Goal: Information Seeking & Learning: Learn about a topic

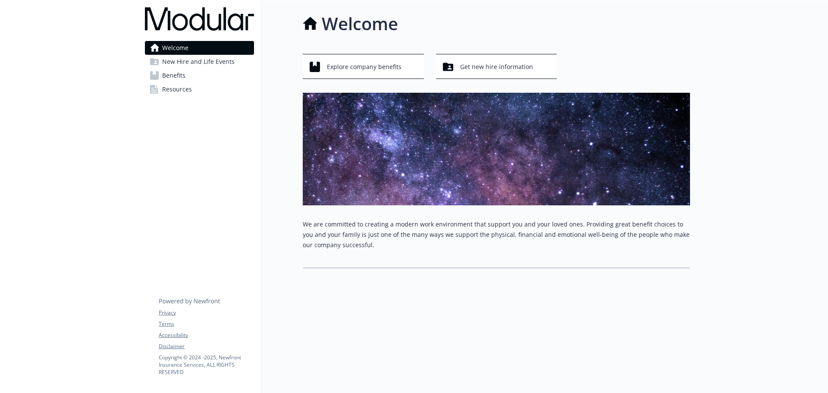
click at [178, 76] on span "Benefits" at bounding box center [173, 76] width 23 height 14
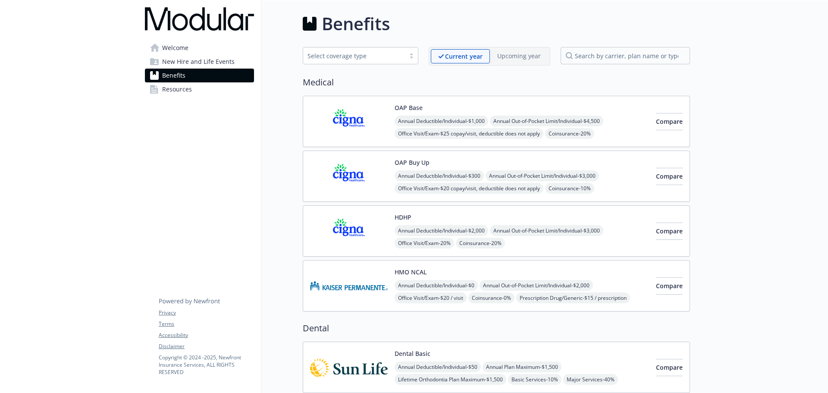
click at [358, 119] on img at bounding box center [349, 121] width 78 height 37
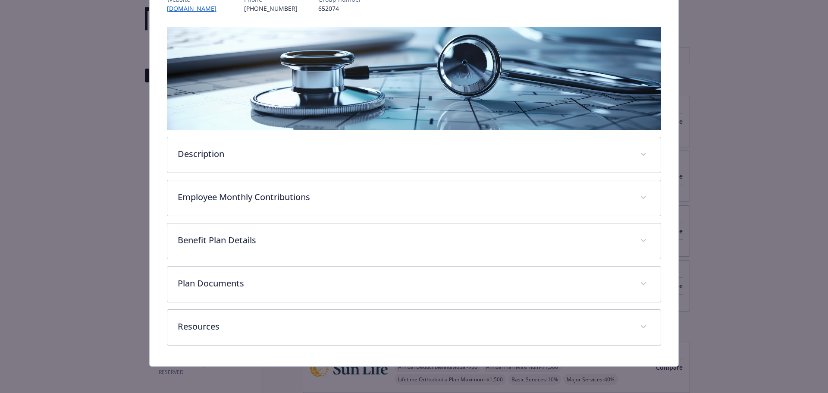
scroll to position [119, 0]
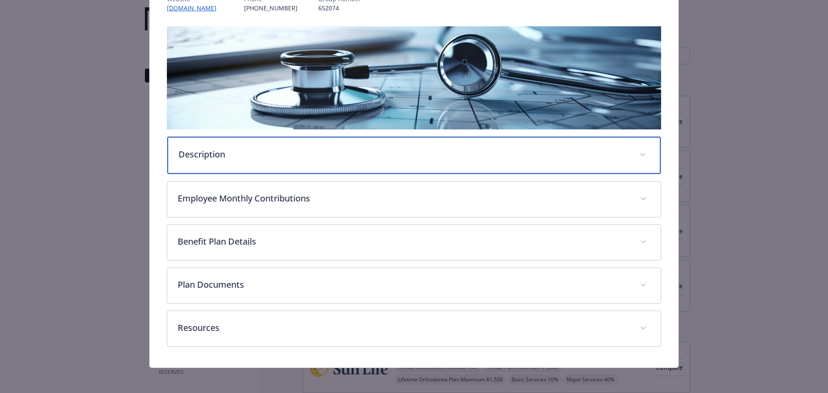
click at [199, 163] on div "Description" at bounding box center [414, 155] width 494 height 37
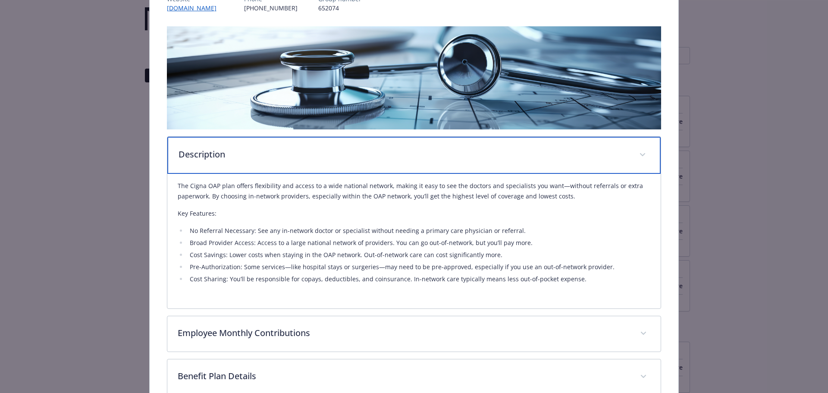
click at [214, 154] on p "Description" at bounding box center [403, 154] width 451 height 13
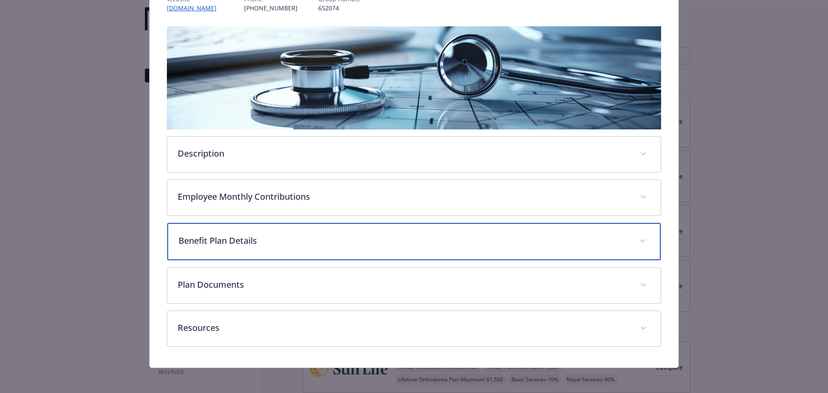
click at [262, 238] on p "Benefit Plan Details" at bounding box center [403, 240] width 451 height 13
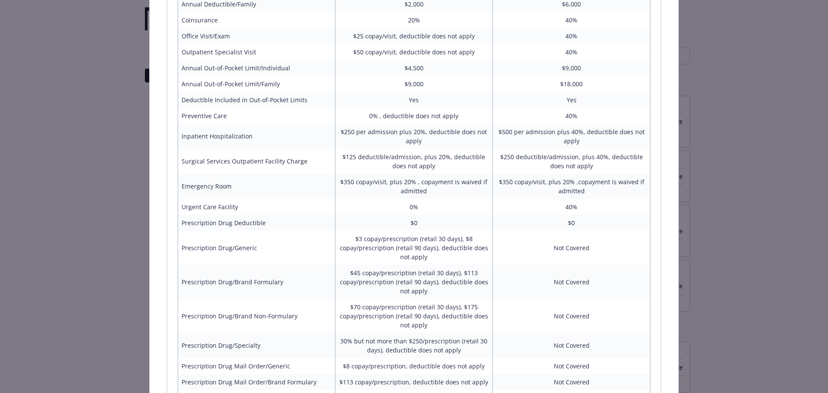
scroll to position [419, 0]
drag, startPoint x: 393, startPoint y: 208, endPoint x: 443, endPoint y: 211, distance: 50.1
click at [443, 211] on td "0%" at bounding box center [413, 208] width 157 height 16
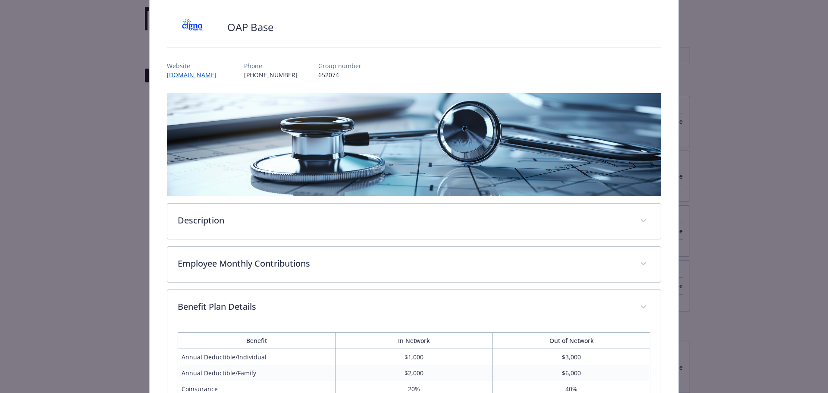
scroll to position [0, 0]
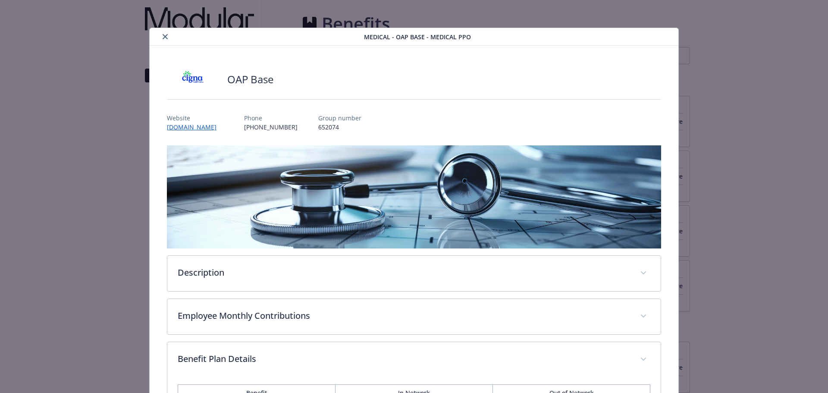
click at [163, 38] on icon "close" at bounding box center [165, 36] width 5 height 5
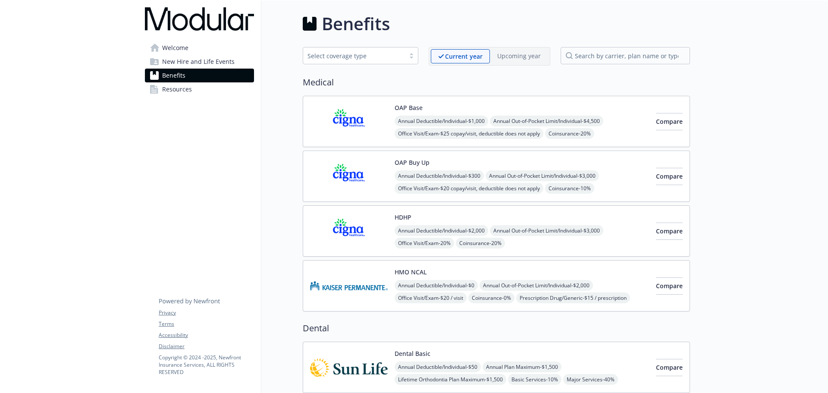
click at [175, 88] on span "Resources" at bounding box center [177, 89] width 30 height 14
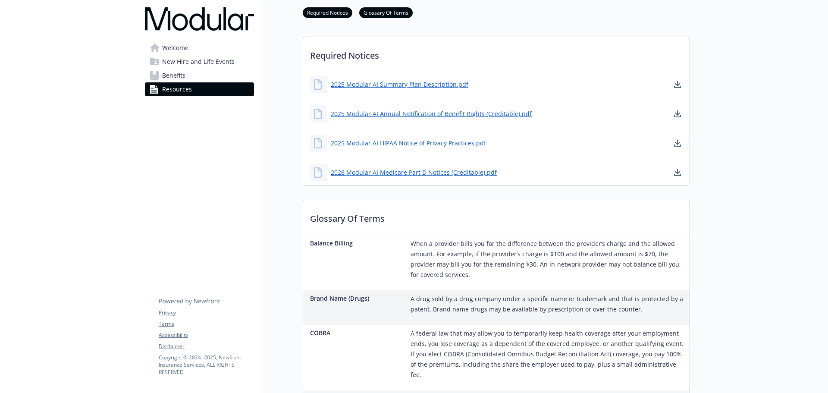
scroll to position [216, 0]
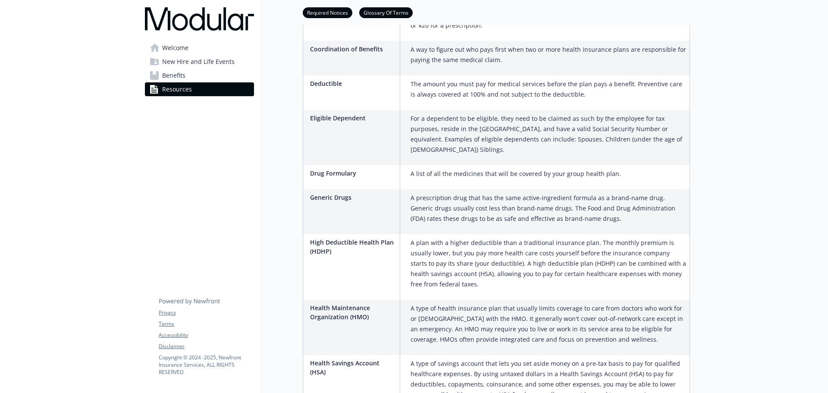
click at [208, 48] on link "Welcome" at bounding box center [199, 48] width 109 height 14
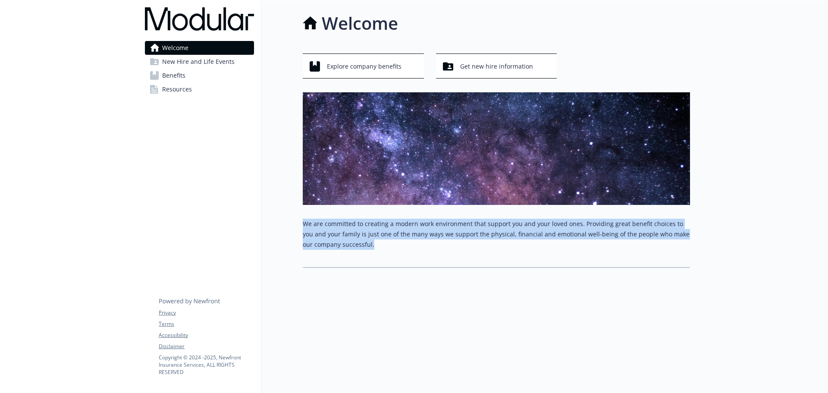
drag, startPoint x: 302, startPoint y: 216, endPoint x: 366, endPoint y: 236, distance: 66.9
click at [366, 236] on div "Welcome Explore company benefits Get new hire information We are committed to c…" at bounding box center [475, 139] width 429 height 278
click at [366, 239] on p "We are committed to creating a modern work environment that support you and you…" at bounding box center [496, 234] width 387 height 31
drag, startPoint x: 366, startPoint y: 239, endPoint x: 305, endPoint y: 216, distance: 65.1
click at [305, 219] on p "We are committed to creating a modern work environment that support you and you…" at bounding box center [496, 234] width 387 height 31
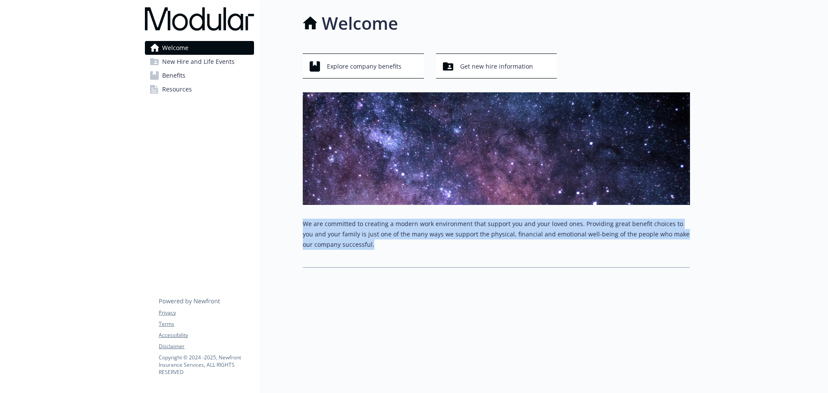
click at [301, 213] on div "Welcome Explore company benefits Get new hire information We are committed to c…" at bounding box center [475, 139] width 429 height 278
drag, startPoint x: 303, startPoint y: 216, endPoint x: 391, endPoint y: 229, distance: 89.0
click at [393, 238] on p "We are committed to creating a modern work environment that support you and you…" at bounding box center [496, 234] width 387 height 31
click at [458, 69] on button "Get new hire information" at bounding box center [496, 65] width 121 height 25
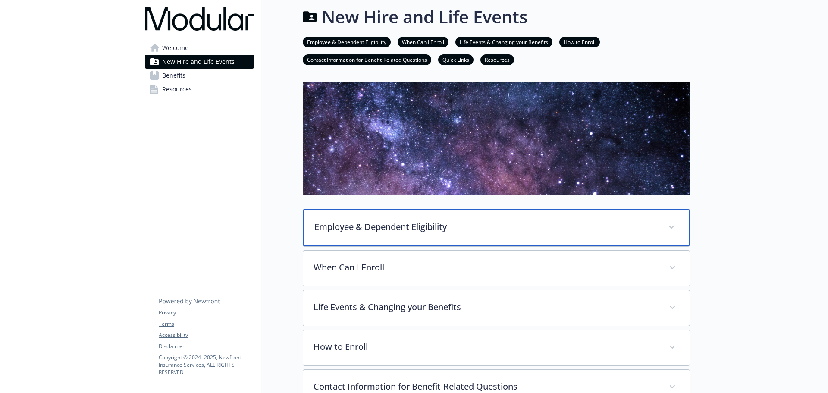
click at [390, 224] on p "Employee & Dependent Eligibility" at bounding box center [485, 226] width 343 height 13
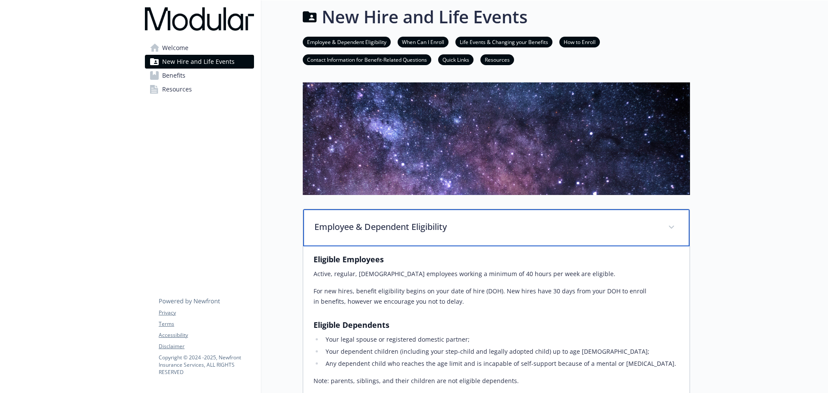
click at [390, 224] on p "Employee & Dependent Eligibility" at bounding box center [485, 226] width 343 height 13
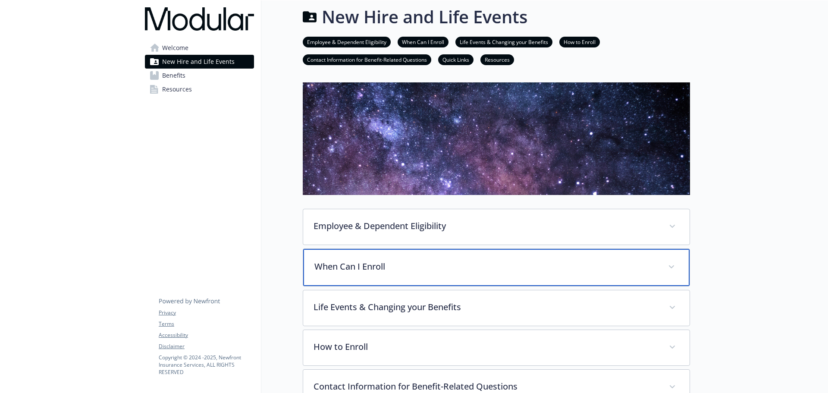
click at [378, 269] on p "When Can I Enroll" at bounding box center [485, 266] width 343 height 13
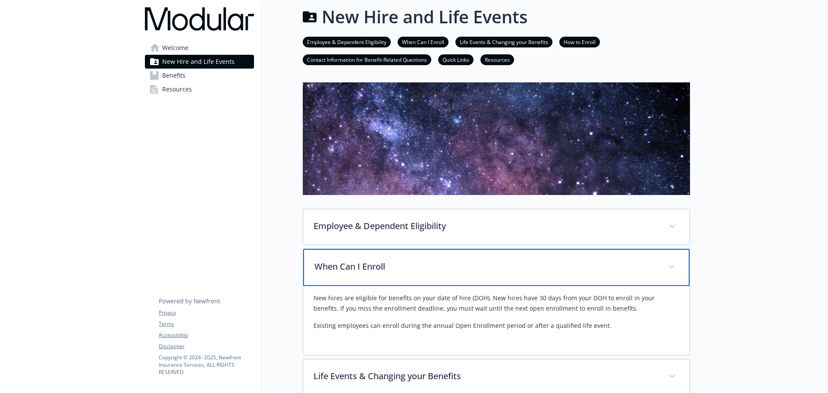
click at [378, 267] on p "When Can I Enroll" at bounding box center [485, 266] width 343 height 13
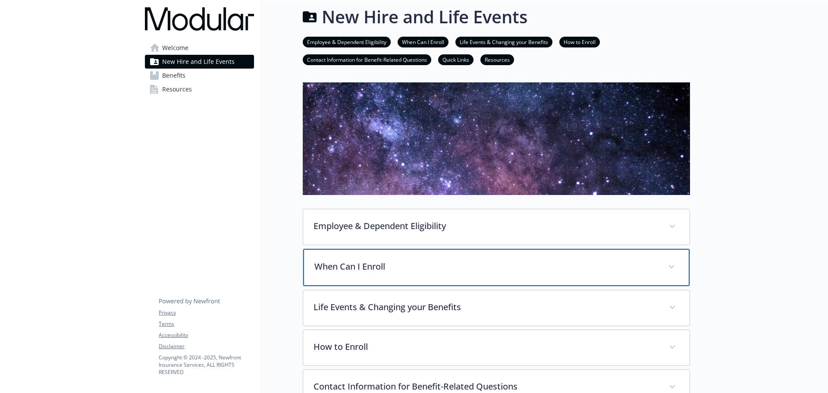
scroll to position [50, 0]
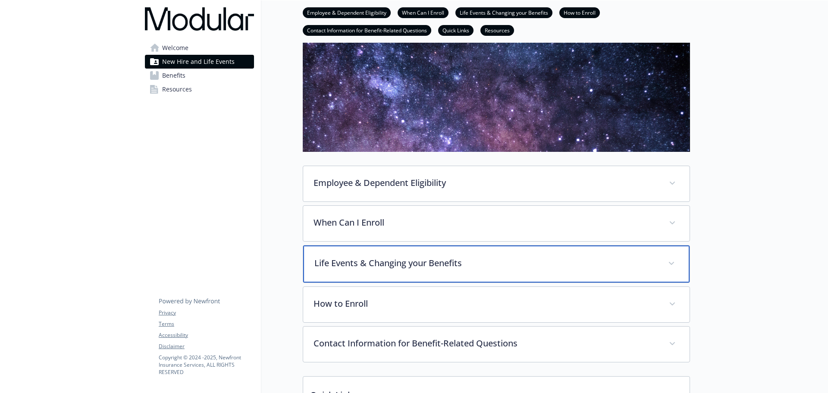
click at [377, 260] on p "Life Events & Changing your Benefits" at bounding box center [485, 263] width 343 height 13
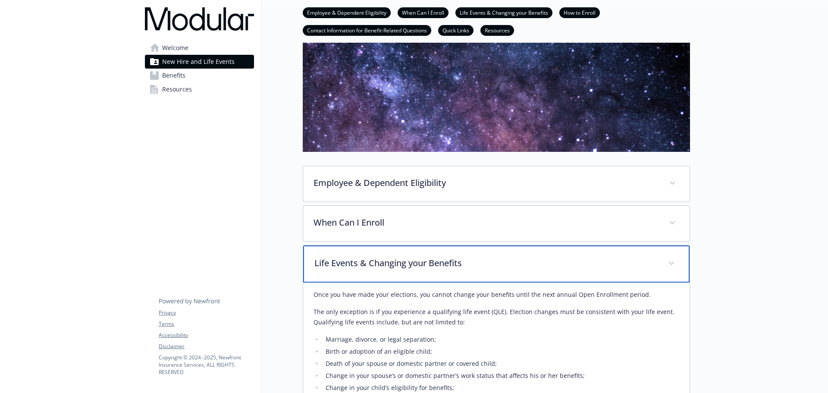
click at [377, 260] on p "Life Events & Changing your Benefits" at bounding box center [485, 263] width 343 height 13
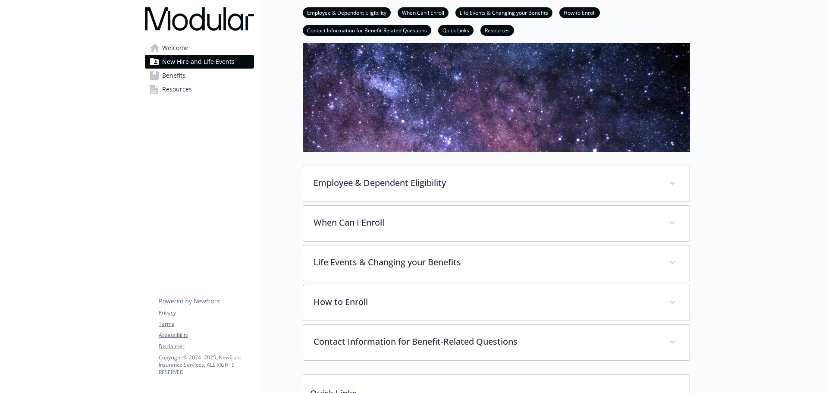
click at [293, 196] on div "New Hire and Life Events Employee & Dependent Eligibility When Can I Enroll Lif…" at bounding box center [475, 243] width 429 height 586
click at [208, 91] on link "Resources" at bounding box center [199, 89] width 109 height 14
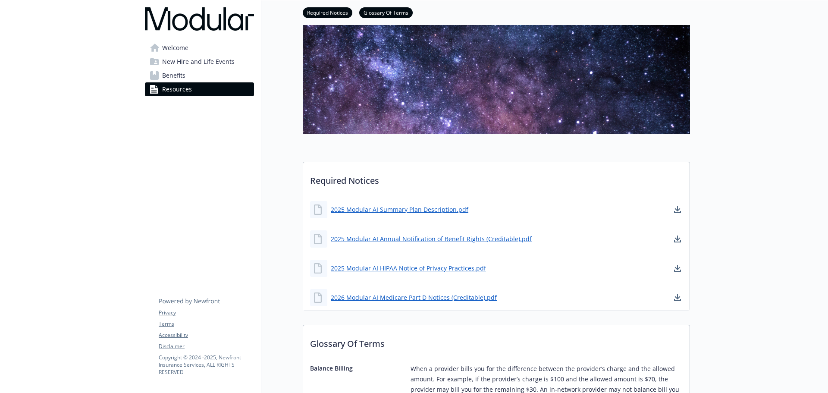
click at [203, 78] on link "Benefits" at bounding box center [199, 76] width 109 height 14
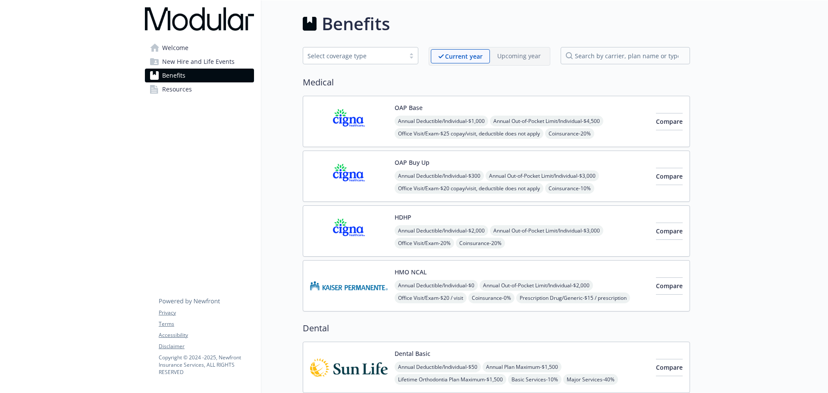
click at [327, 59] on div "Select coverage type" at bounding box center [353, 55] width 93 height 9
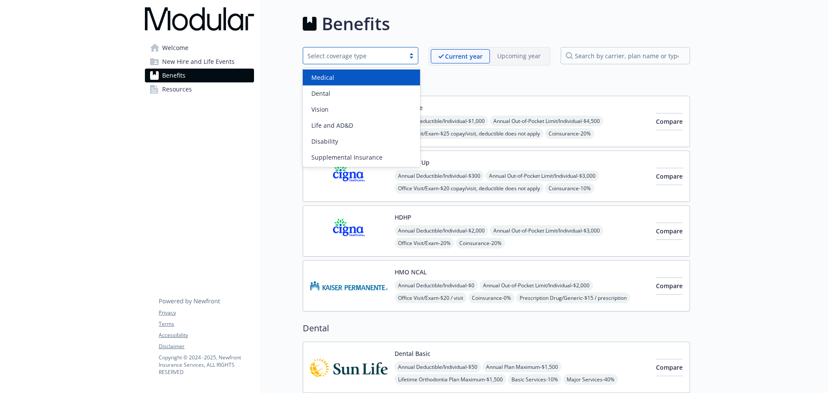
click at [327, 59] on div "Select coverage type" at bounding box center [353, 55] width 93 height 9
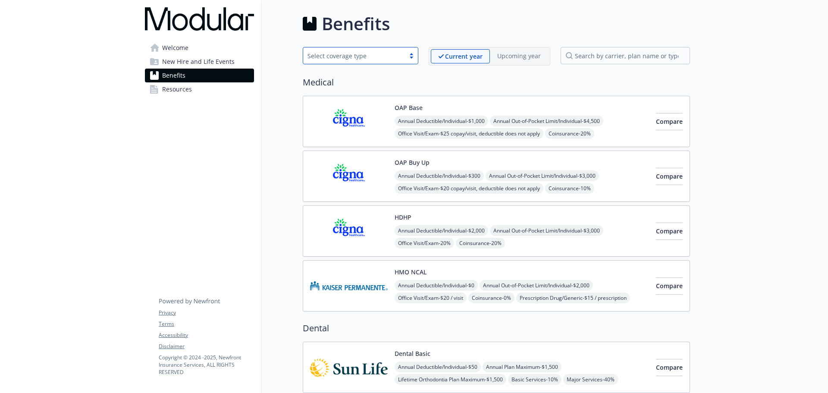
drag, startPoint x: 307, startPoint y: 80, endPoint x: 356, endPoint y: 81, distance: 48.7
click at [356, 81] on h2 "Medical" at bounding box center [496, 82] width 387 height 13
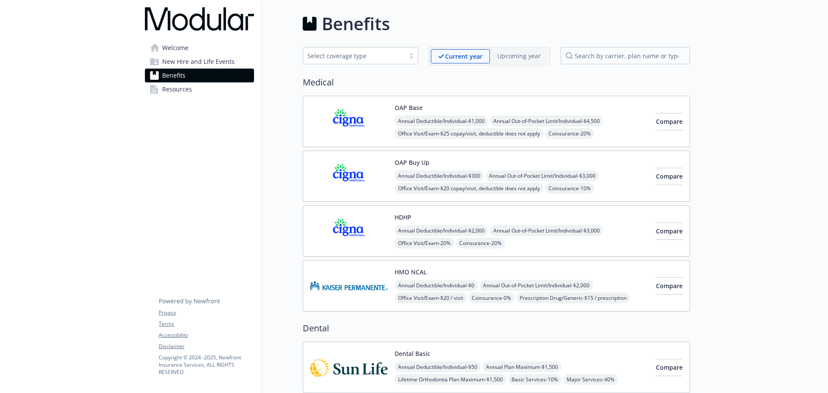
click at [324, 83] on h2 "Medical" at bounding box center [496, 82] width 387 height 13
drag, startPoint x: 341, startPoint y: 83, endPoint x: 305, endPoint y: 86, distance: 35.5
click at [305, 86] on h2 "Medical" at bounding box center [496, 82] width 387 height 13
click at [308, 90] on div "Medical OAP Base Annual Deductible/Individual - $1,000 Annual Out-of-Pocket Lim…" at bounding box center [496, 193] width 387 height 235
drag, startPoint x: 305, startPoint y: 84, endPoint x: 338, endPoint y: 84, distance: 33.2
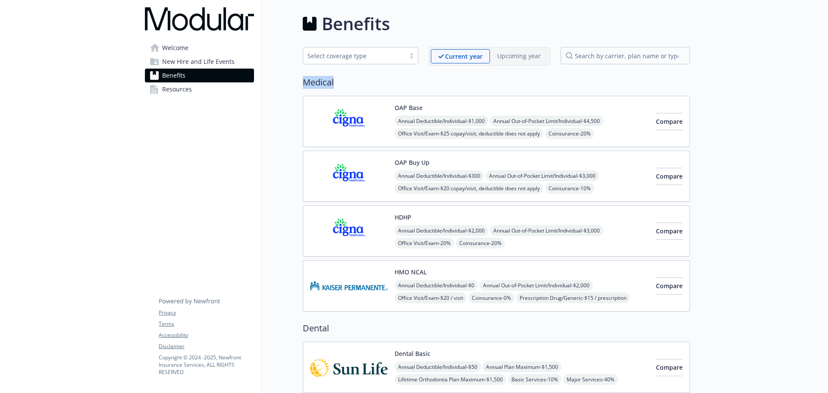
click at [338, 84] on h2 "Medical" at bounding box center [496, 82] width 387 height 13
click at [245, 89] on link "Resources" at bounding box center [199, 89] width 109 height 14
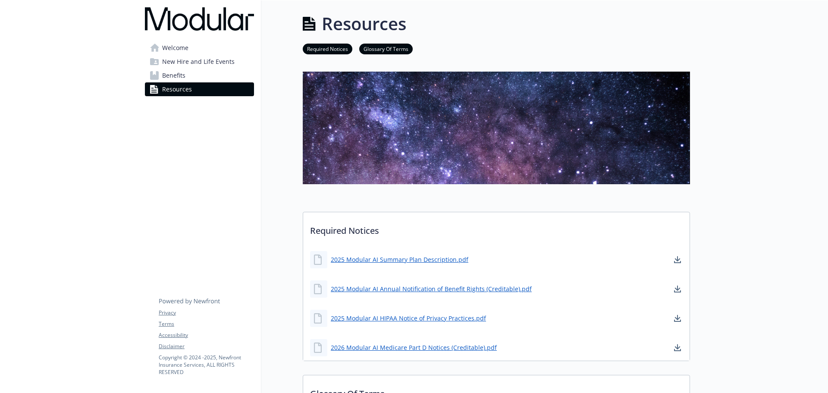
click at [214, 78] on link "Benefits" at bounding box center [199, 76] width 109 height 14
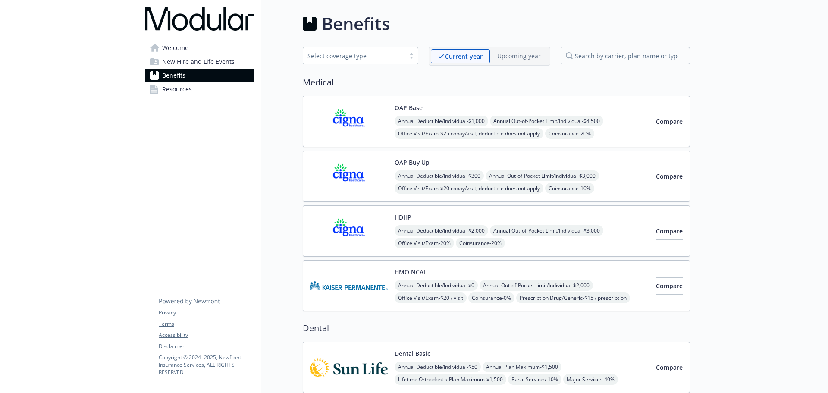
click at [201, 67] on span "New Hire and Life Events" at bounding box center [198, 62] width 72 height 14
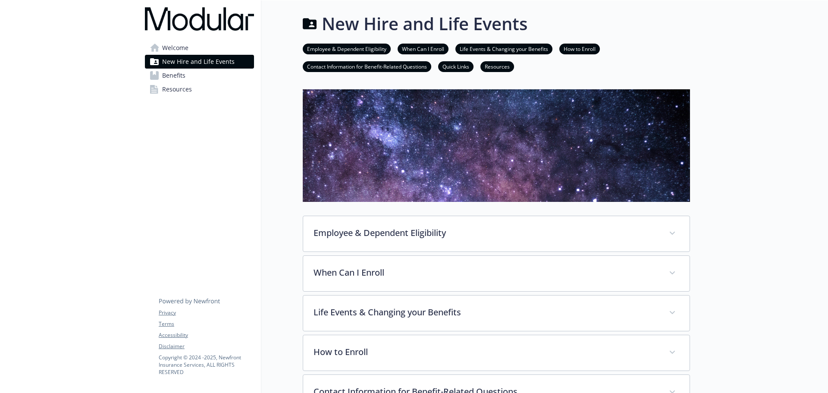
click at [178, 47] on span "Welcome" at bounding box center [175, 48] width 26 height 14
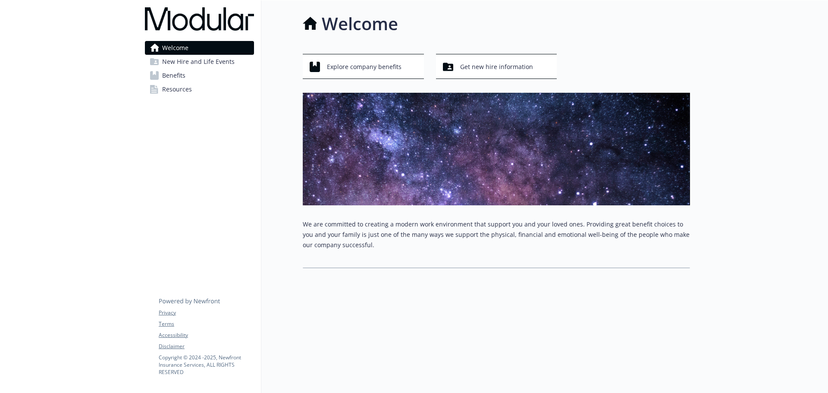
click at [183, 55] on span "New Hire and Life Events" at bounding box center [198, 62] width 72 height 14
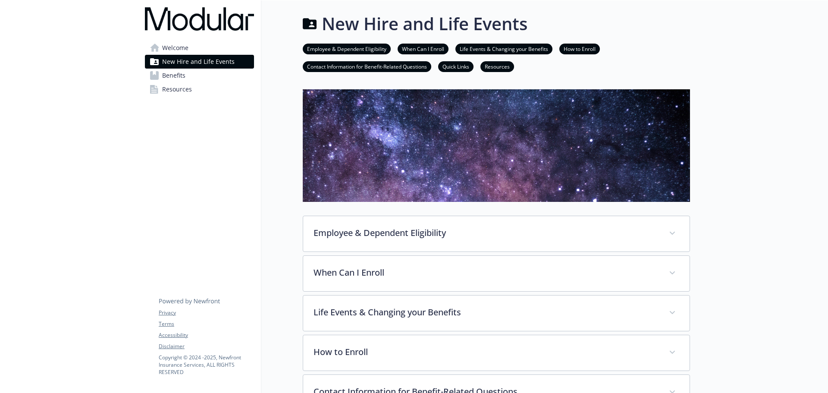
click at [182, 70] on span "Benefits" at bounding box center [173, 76] width 23 height 14
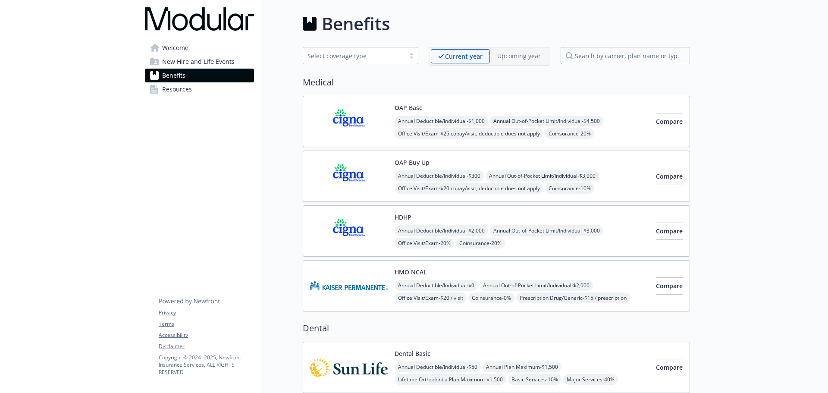
click at [189, 80] on link "Benefits" at bounding box center [199, 76] width 109 height 14
click at [200, 92] on link "Resources" at bounding box center [199, 89] width 109 height 14
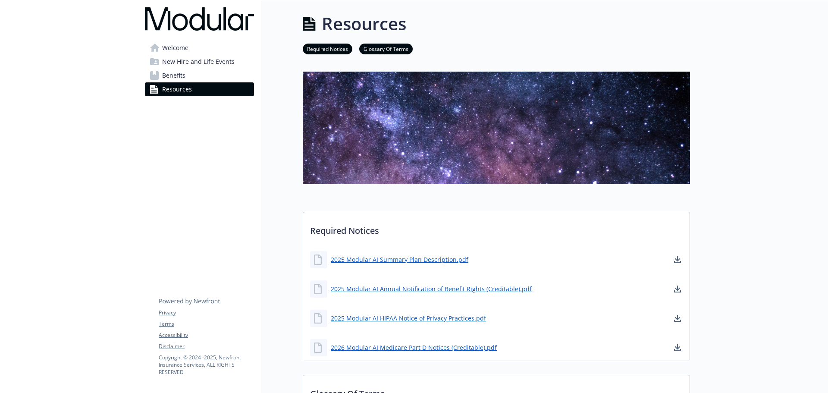
click at [187, 72] on link "Benefits" at bounding box center [199, 76] width 109 height 14
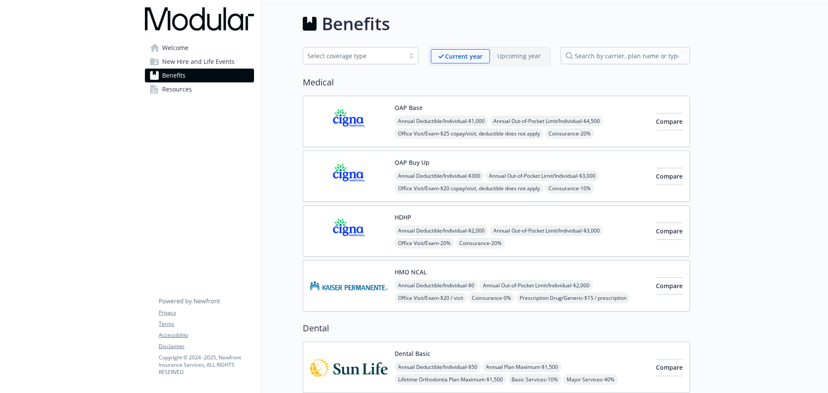
click at [182, 61] on span "New Hire and Life Events" at bounding box center [198, 62] width 72 height 14
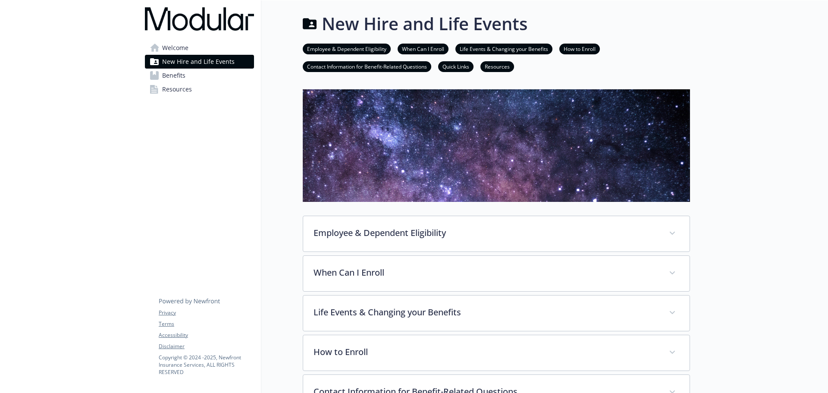
click at [175, 50] on span "Welcome" at bounding box center [175, 48] width 26 height 14
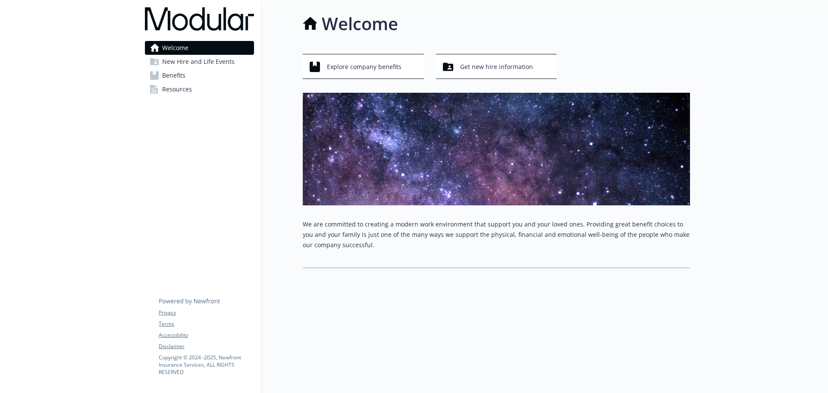
click at [186, 62] on span "New Hire and Life Events" at bounding box center [198, 62] width 72 height 14
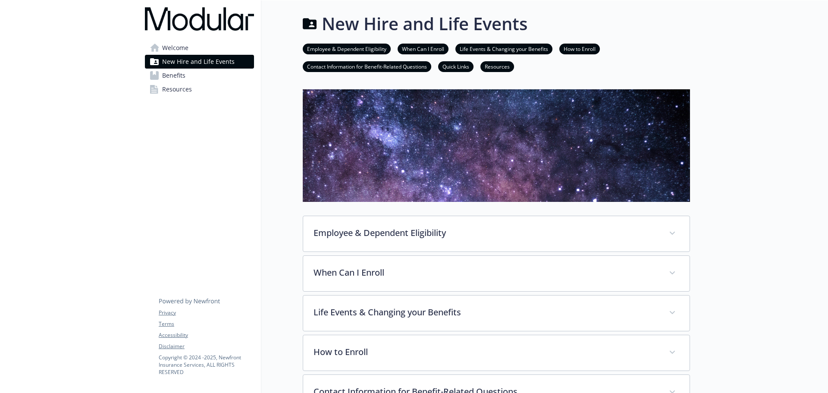
click at [186, 71] on link "Benefits" at bounding box center [199, 76] width 109 height 14
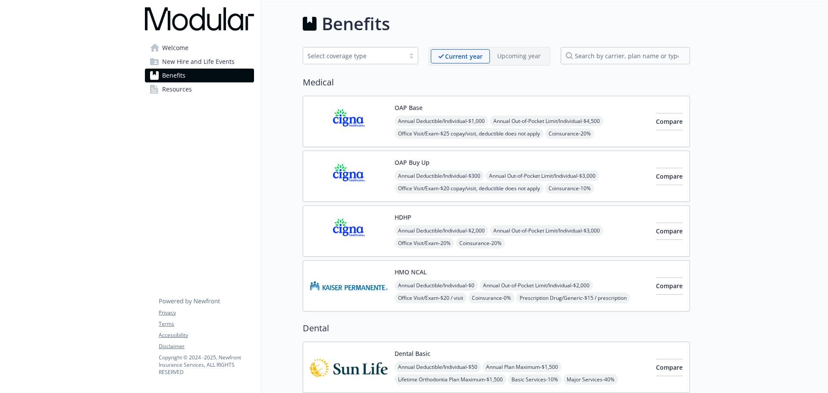
click at [193, 85] on link "Resources" at bounding box center [199, 89] width 109 height 14
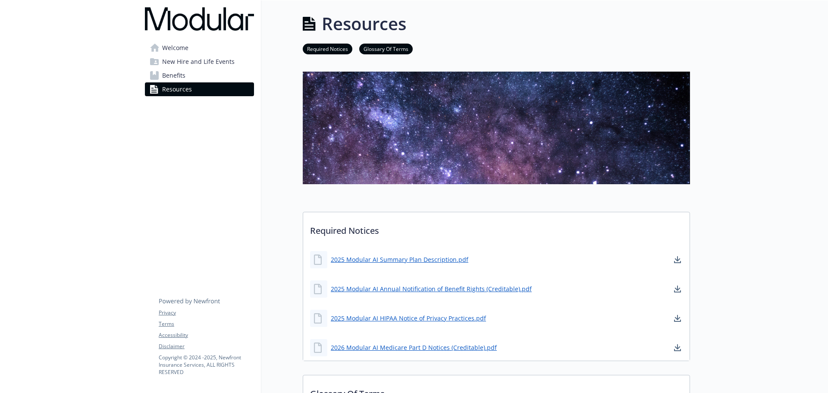
drag, startPoint x: 170, startPoint y: 228, endPoint x: 199, endPoint y: 252, distance: 37.6
drag, startPoint x: 110, startPoint y: 184, endPoint x: 583, endPoint y: 165, distance: 474.2
